Goal: Task Accomplishment & Management: Use online tool/utility

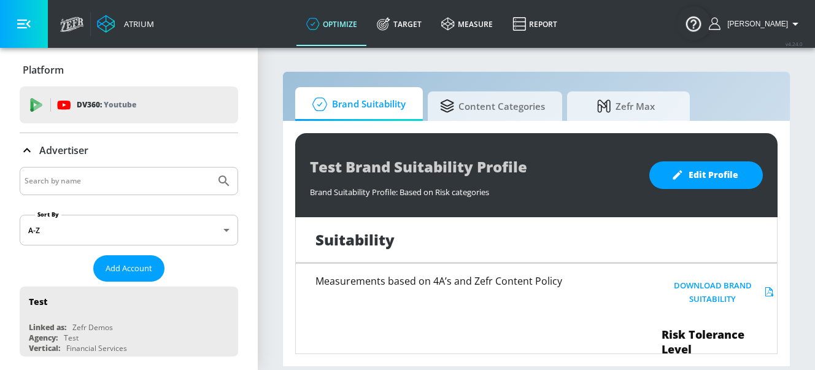
click at [133, 182] on input "Search by name" at bounding box center [118, 181] width 186 height 16
type input "hulu"
click at [211, 168] on button "Submit Search" at bounding box center [224, 181] width 27 height 27
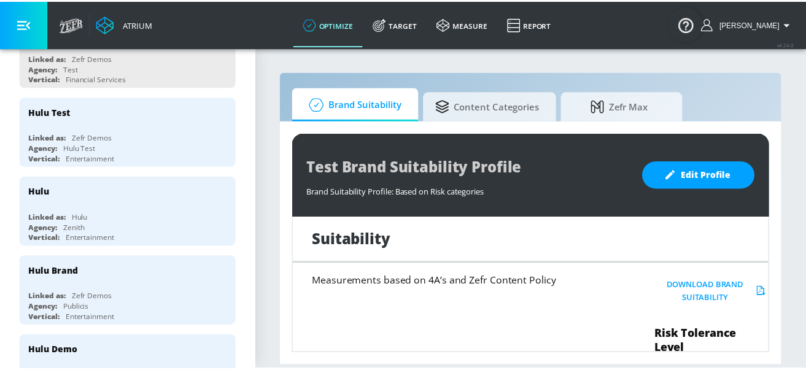
scroll to position [247, 0]
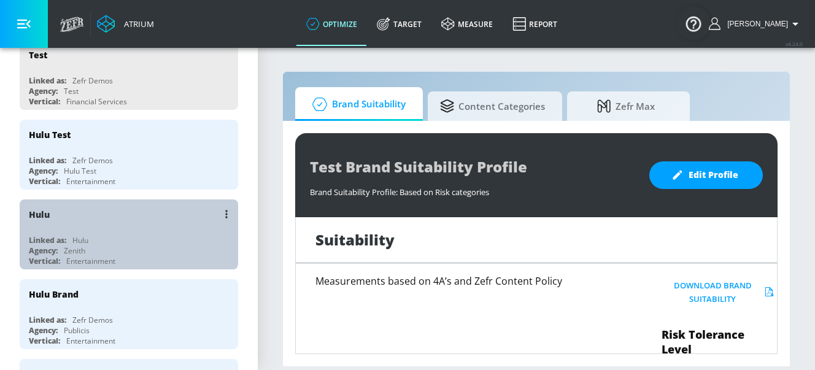
click at [128, 219] on div "Hulu" at bounding box center [132, 214] width 206 height 29
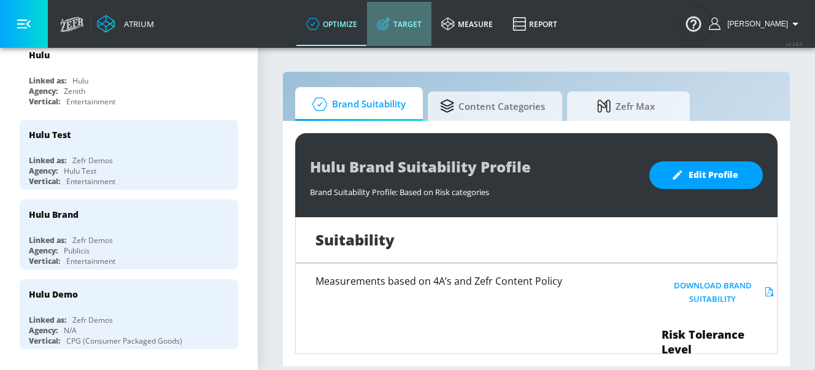
click at [432, 26] on link "Target" at bounding box center [399, 24] width 64 height 44
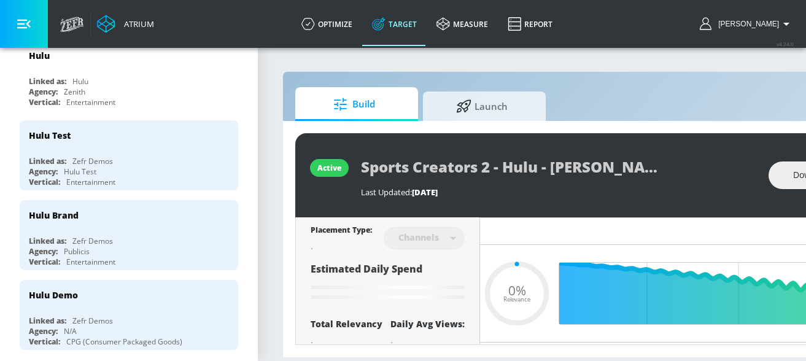
type input "0.05"
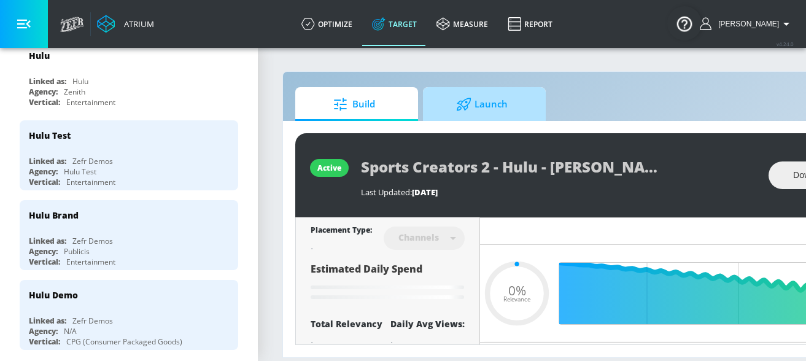
click at [469, 103] on icon at bounding box center [464, 104] width 14 height 13
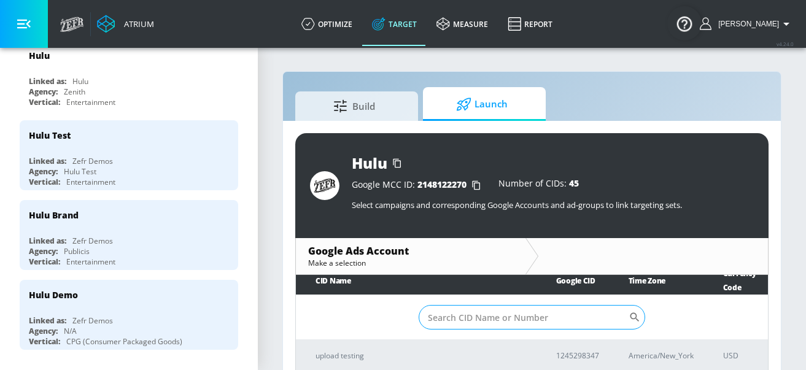
scroll to position [23, 0]
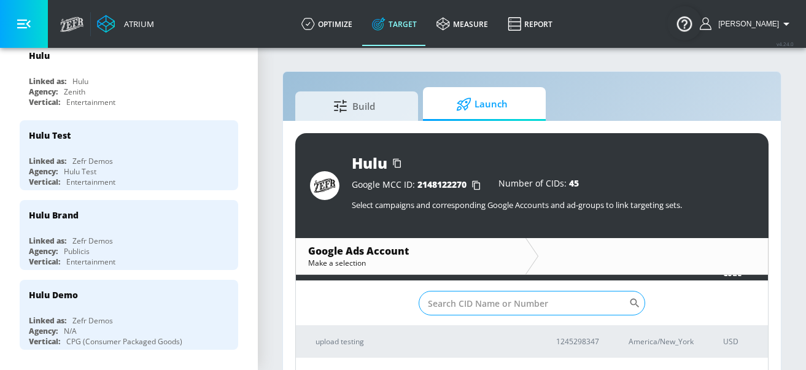
click at [457, 300] on input "Sort By" at bounding box center [524, 303] width 210 height 25
paste input "1733296886"
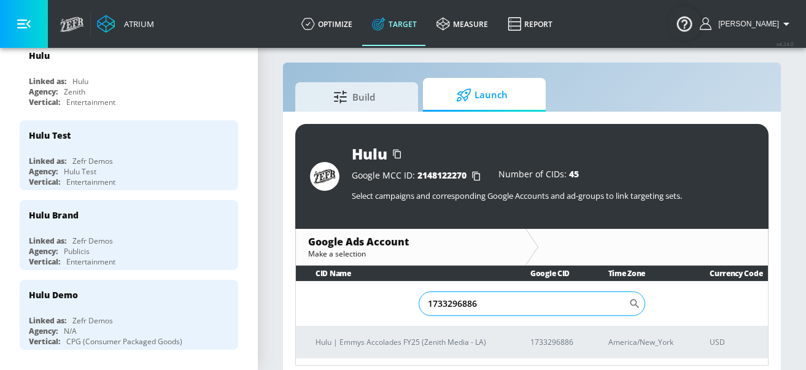
scroll to position [18, 0]
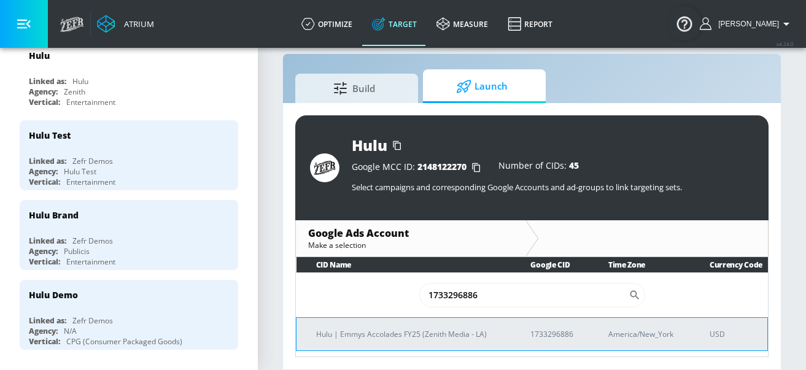
type input "1733296886"
click at [411, 338] on p "Hulu | Emmys Accolades FY25 (Zenith Media - LA)" at bounding box center [408, 334] width 185 height 13
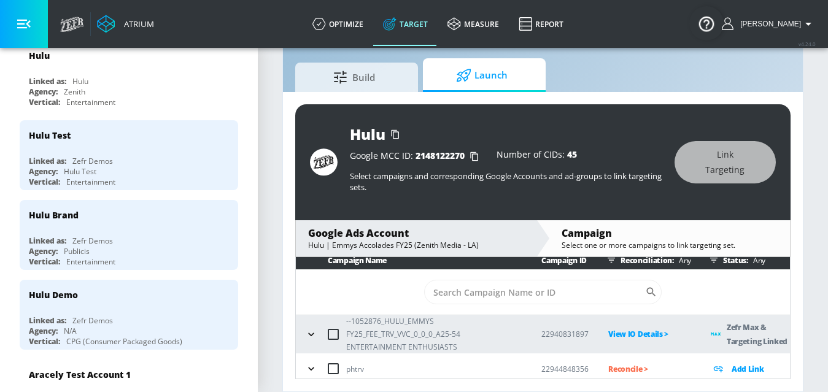
scroll to position [12, 0]
